Goal: Task Accomplishment & Management: Manage account settings

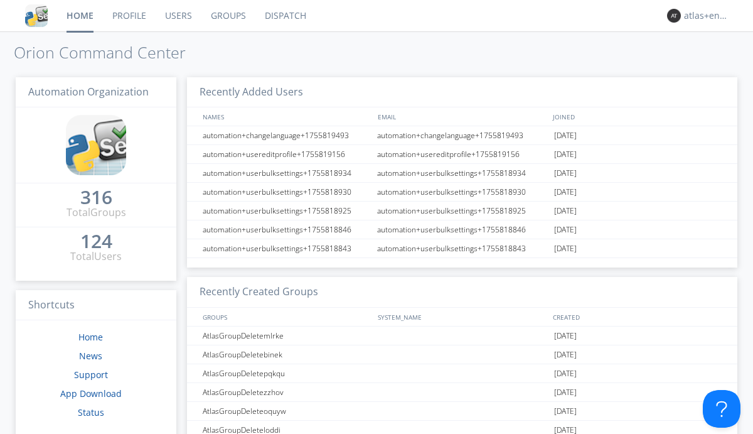
click at [284, 16] on link "Dispatch" at bounding box center [285, 15] width 60 height 31
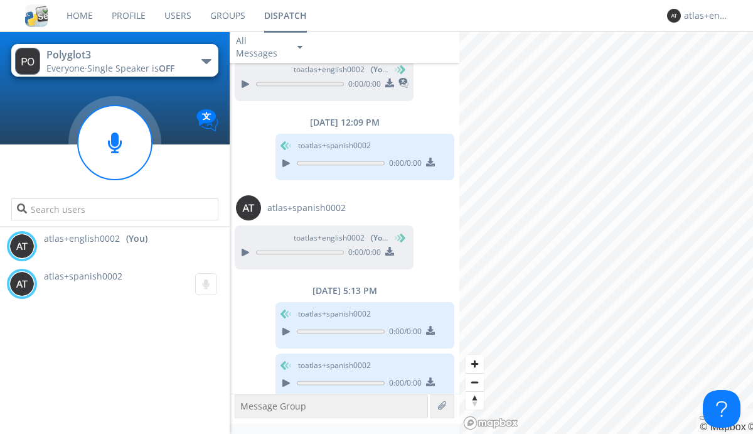
scroll to position [664, 0]
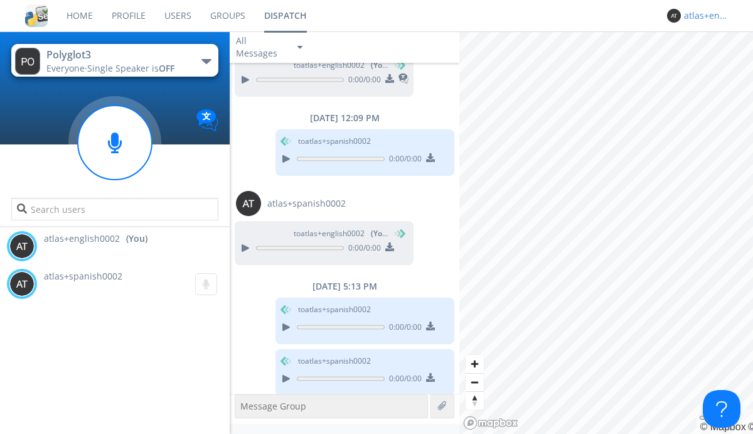
click at [704, 16] on div "atlas+english0002" at bounding box center [707, 15] width 47 height 13
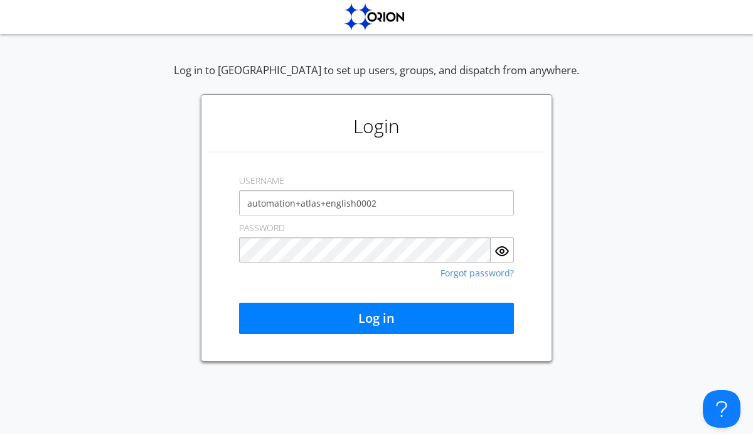
type input "automation+atlas+english0002"
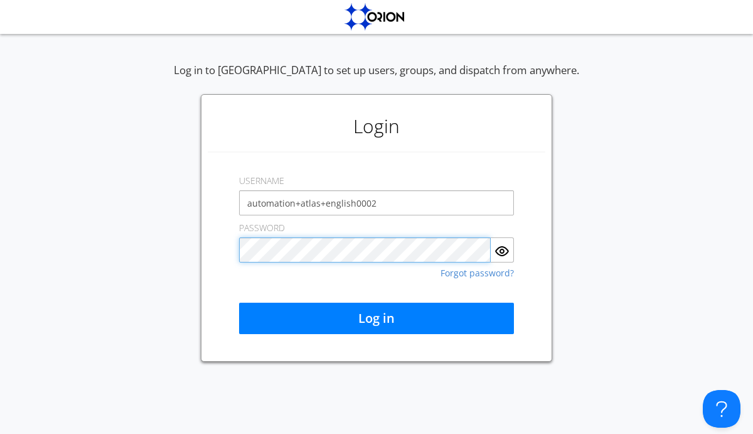
click at [377, 318] on button "Log in" at bounding box center [376, 317] width 275 height 31
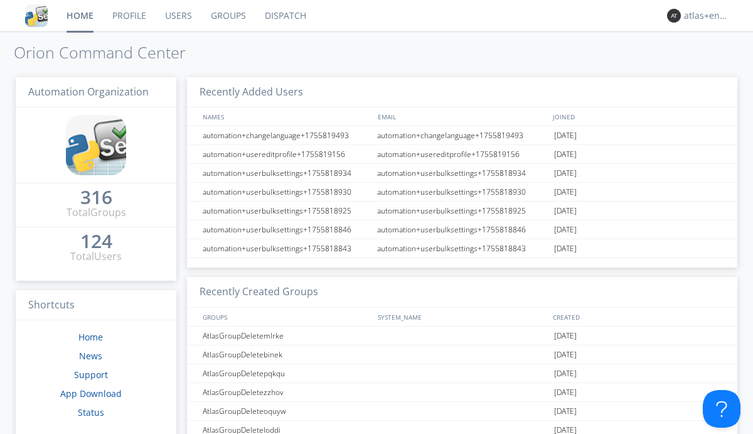
click at [284, 16] on link "Dispatch" at bounding box center [285, 15] width 60 height 31
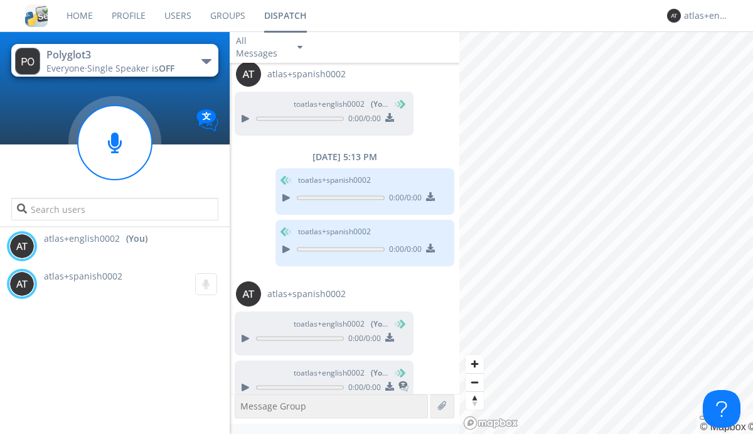
scroll to position [801, 0]
